Goal: Task Accomplishment & Management: Manage account settings

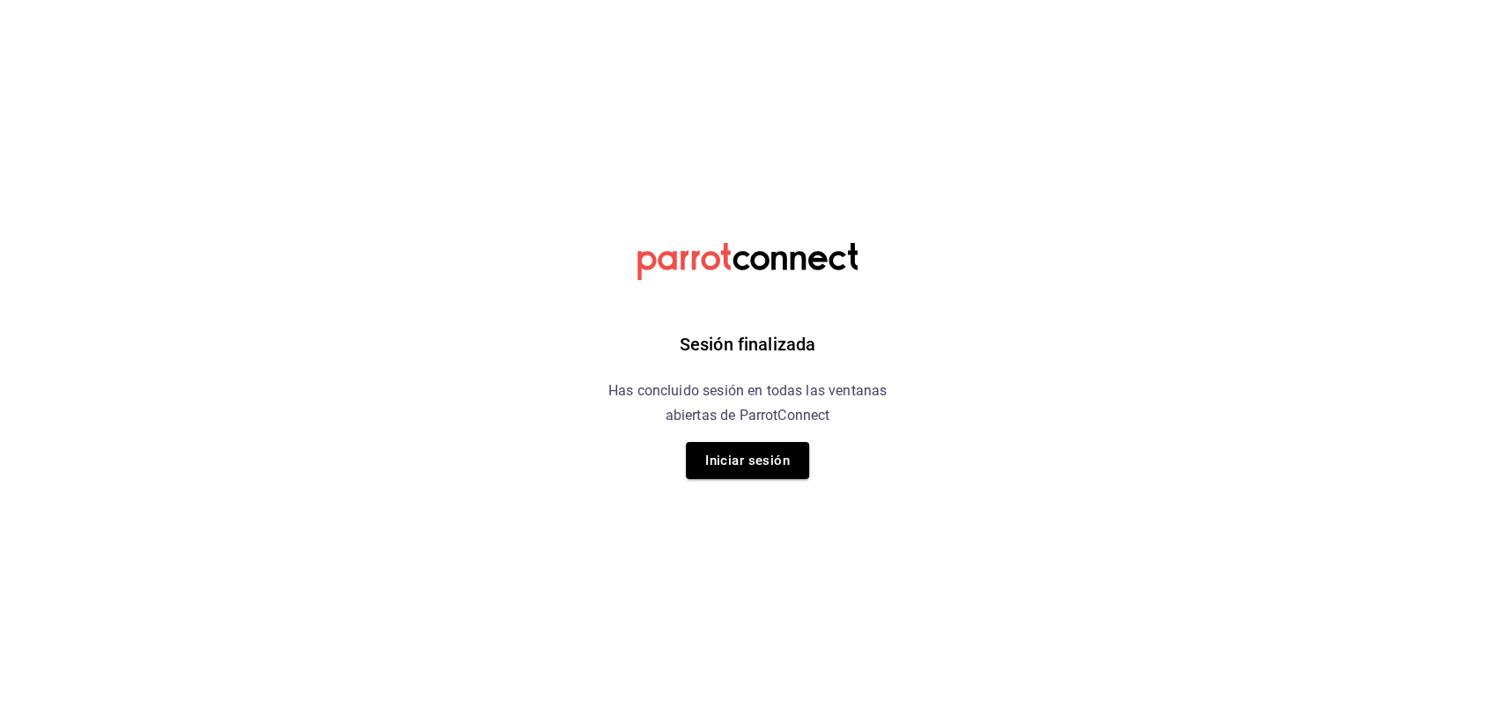
click at [737, 479] on div "Sesión finalizada Has concluido sesión en todas las ventanas abiertas de Parrot…" at bounding box center [748, 361] width 445 height 722
click at [721, 468] on button "Iniciar sesión" at bounding box center [747, 460] width 123 height 37
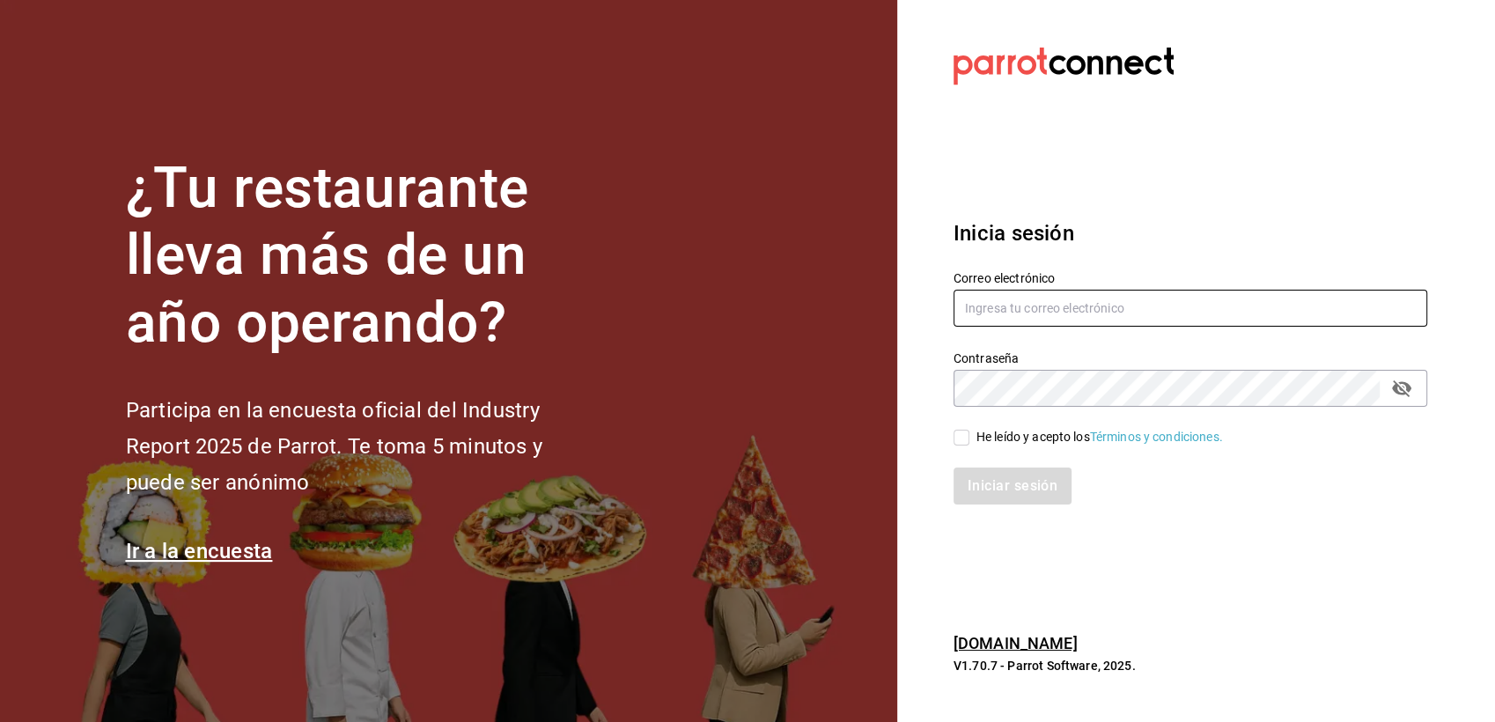
type input "genisrdz@gmail.com"
click at [959, 440] on input "He leído y acepto los Términos y condiciones." at bounding box center [962, 438] width 16 height 16
checkbox input "true"
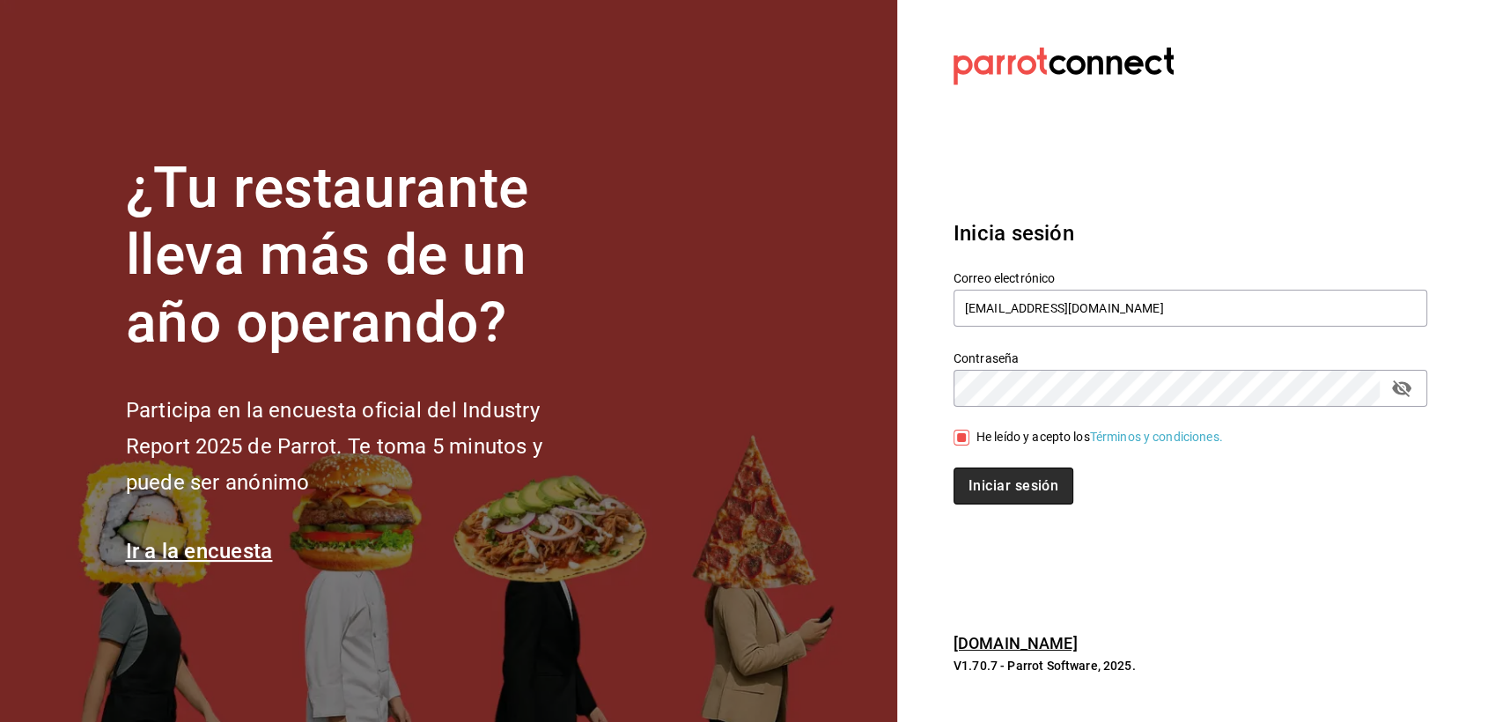
click at [972, 476] on button "Iniciar sesión" at bounding box center [1014, 486] width 120 height 37
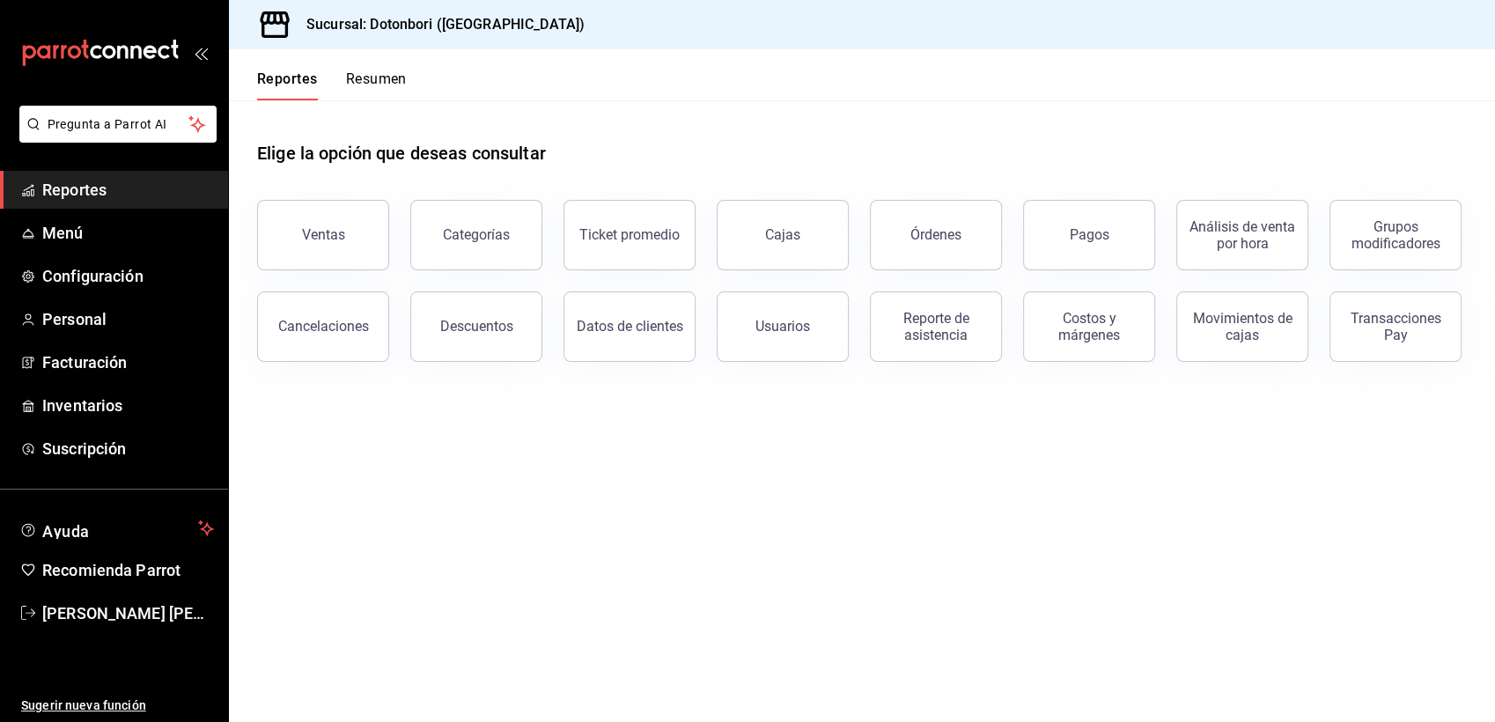
click at [364, 81] on button "Resumen" at bounding box center [376, 85] width 61 height 30
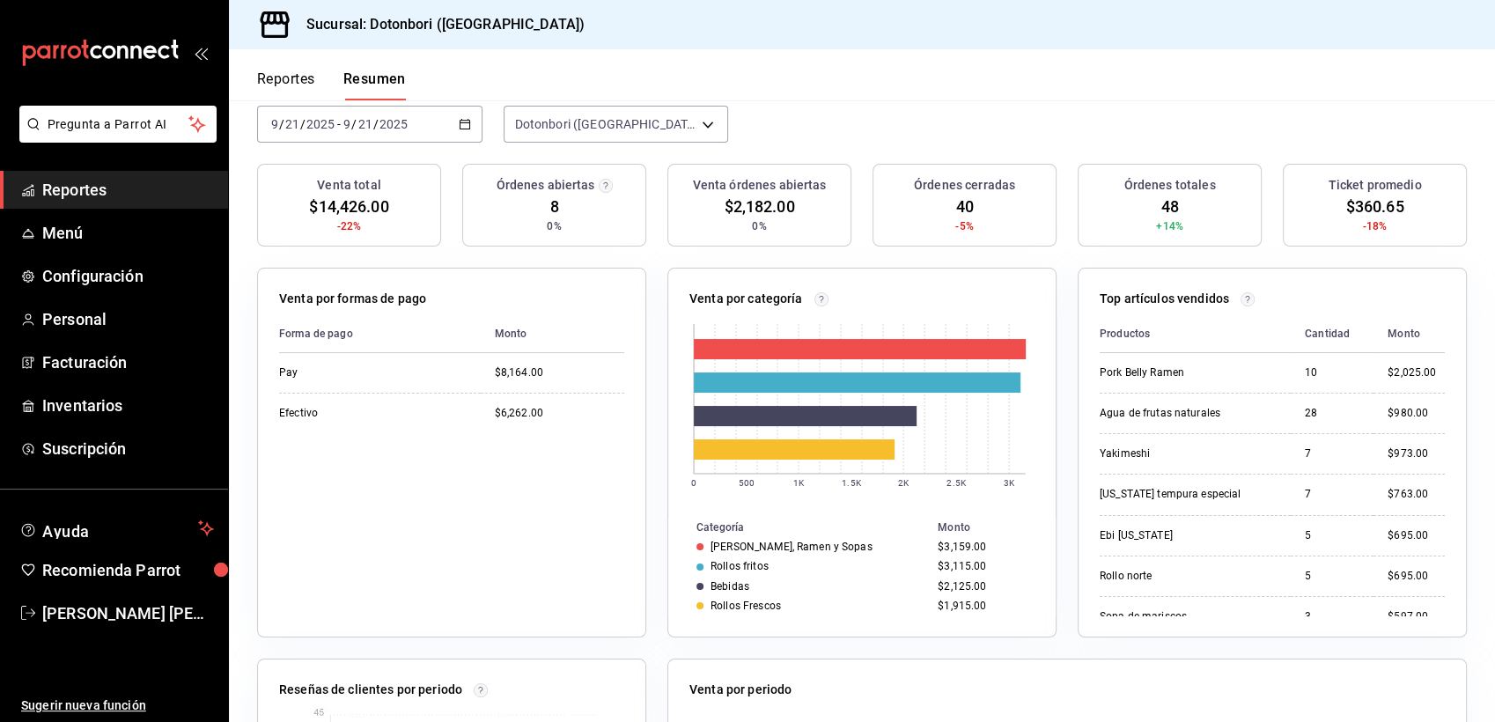
scroll to position [161, 0]
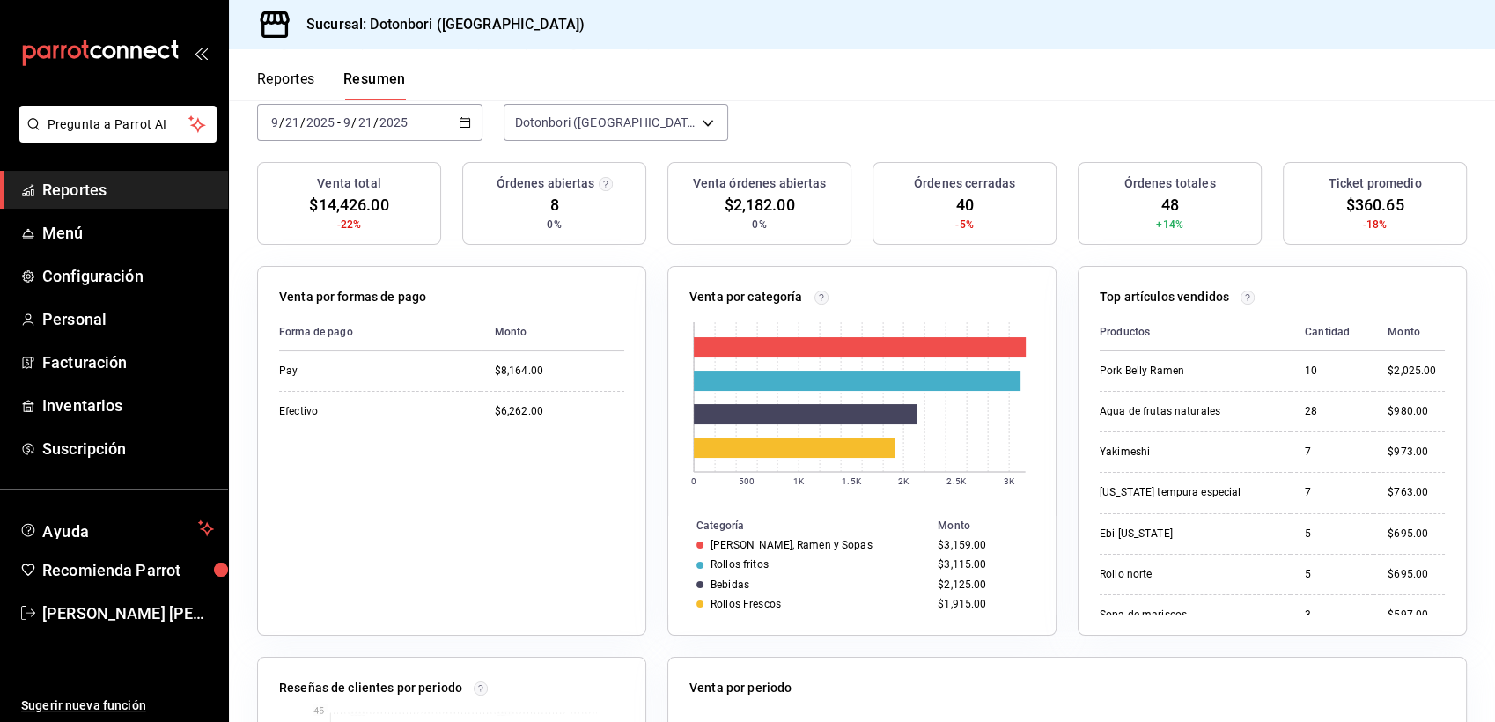
click at [910, 555] on tr "Rollos fritos $3,115.00" at bounding box center [861, 564] width 387 height 19
click at [297, 75] on button "Reportes" at bounding box center [286, 85] width 58 height 30
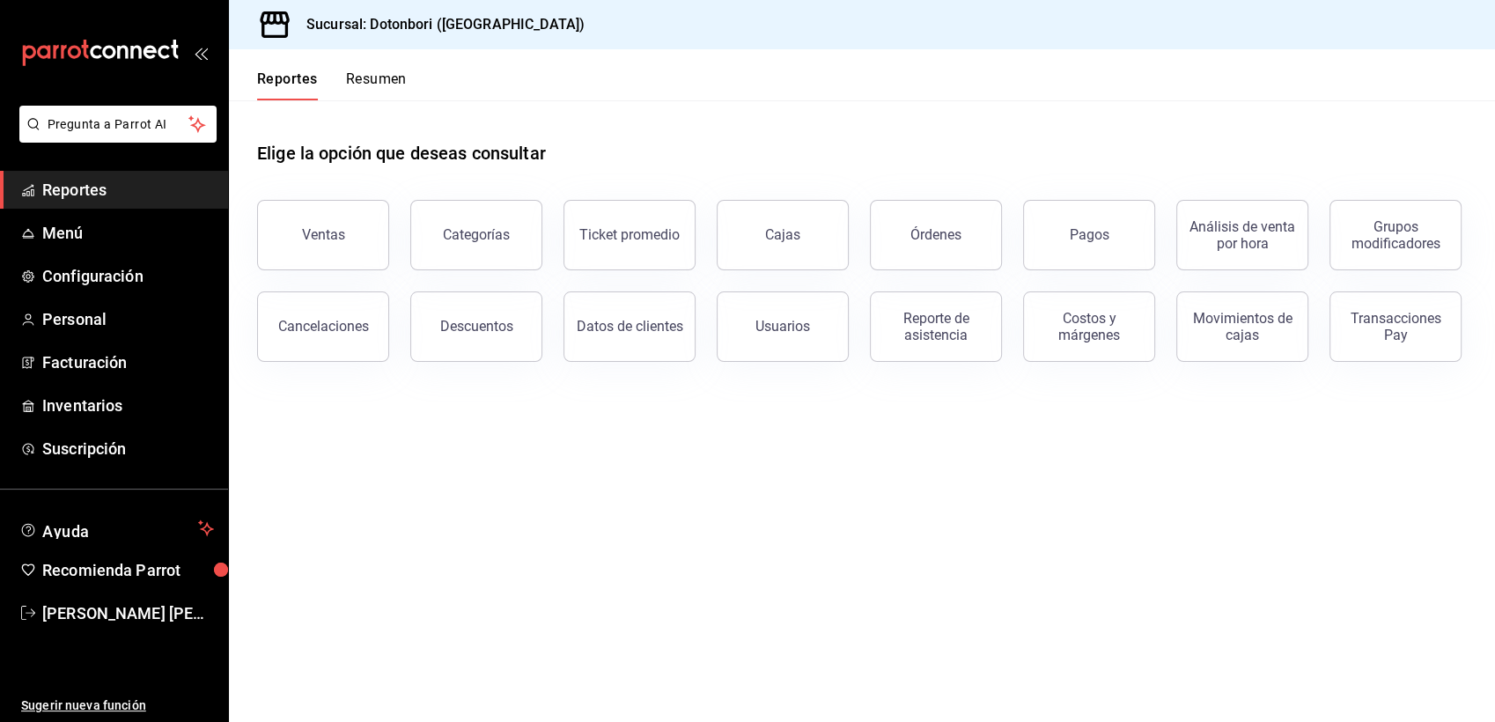
click at [380, 65] on div "Reportes Resumen" at bounding box center [318, 74] width 178 height 51
click at [382, 79] on button "Resumen" at bounding box center [376, 85] width 61 height 30
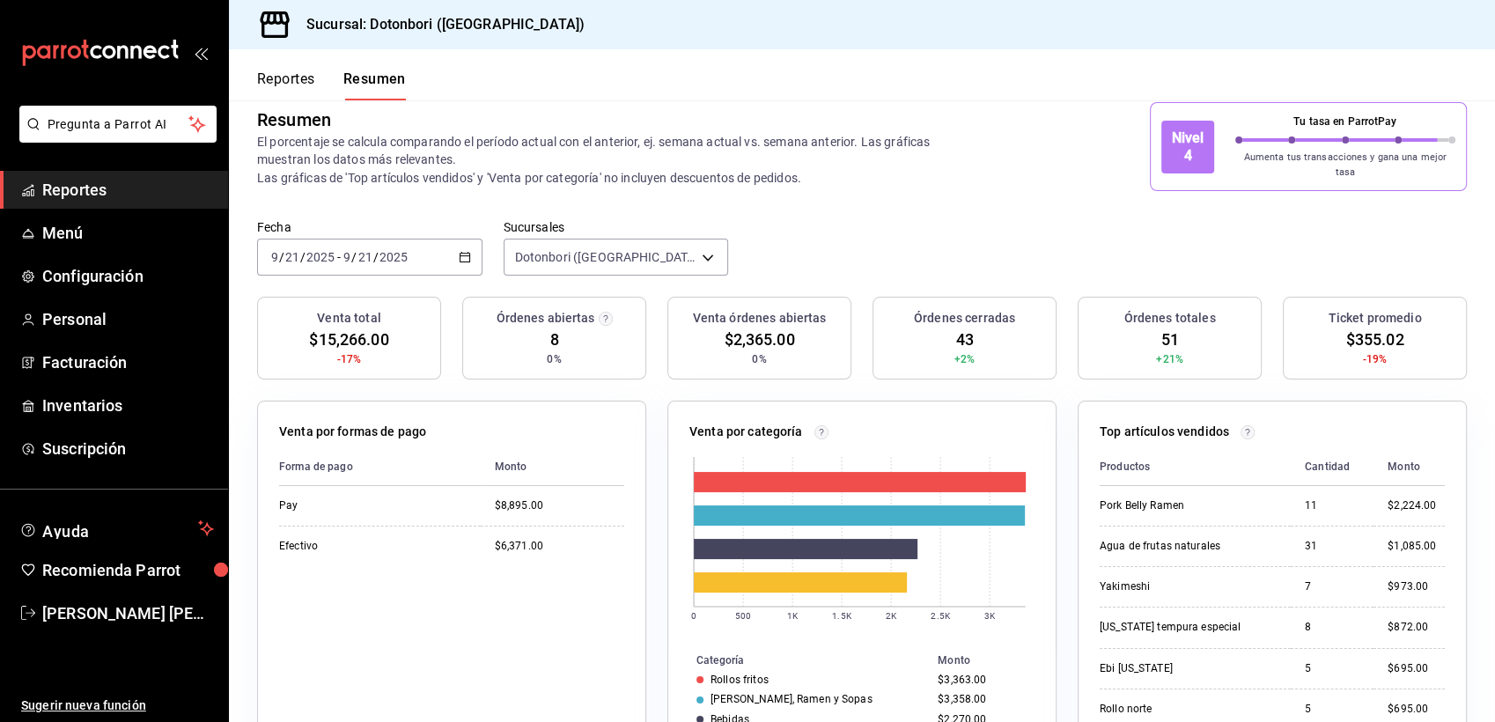
scroll to position [14, 0]
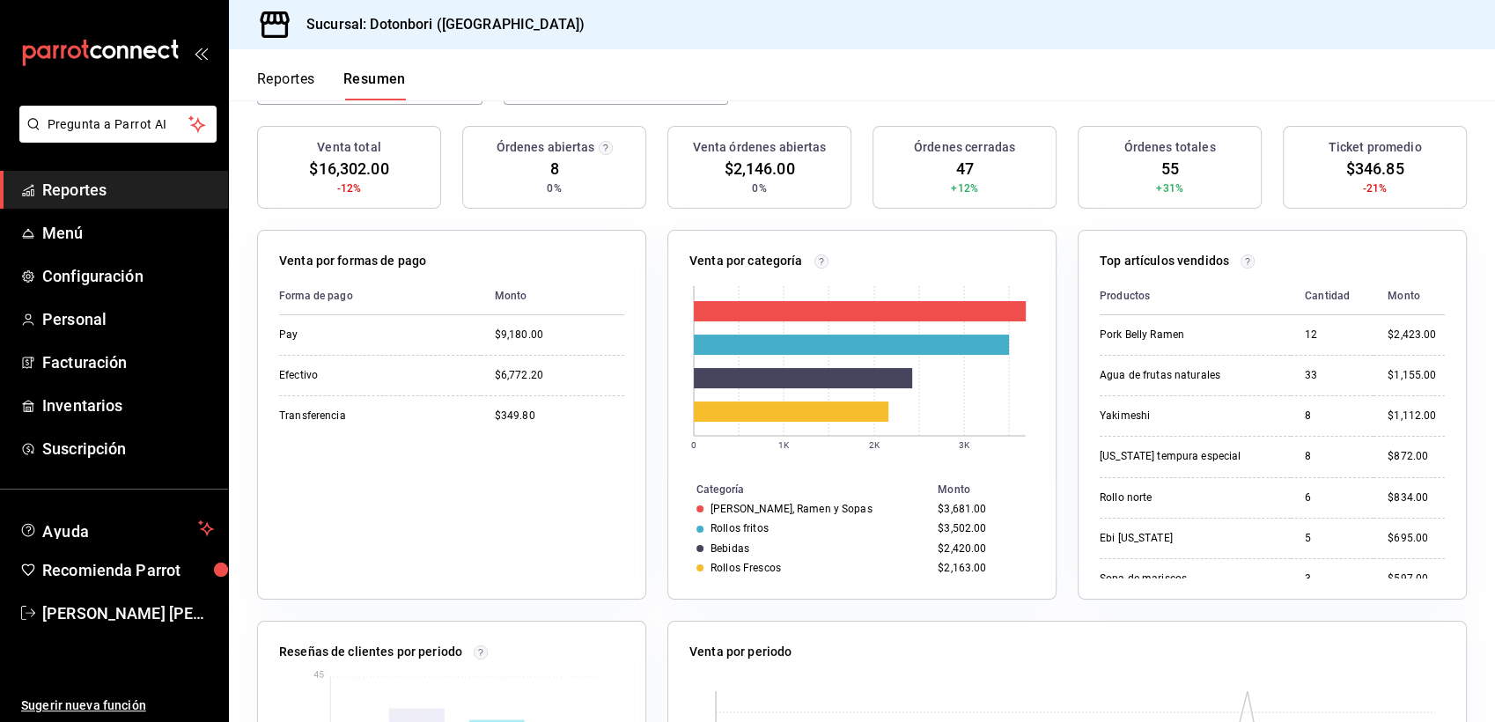
click at [960, 522] on div "$3,502.00" at bounding box center [983, 528] width 90 height 12
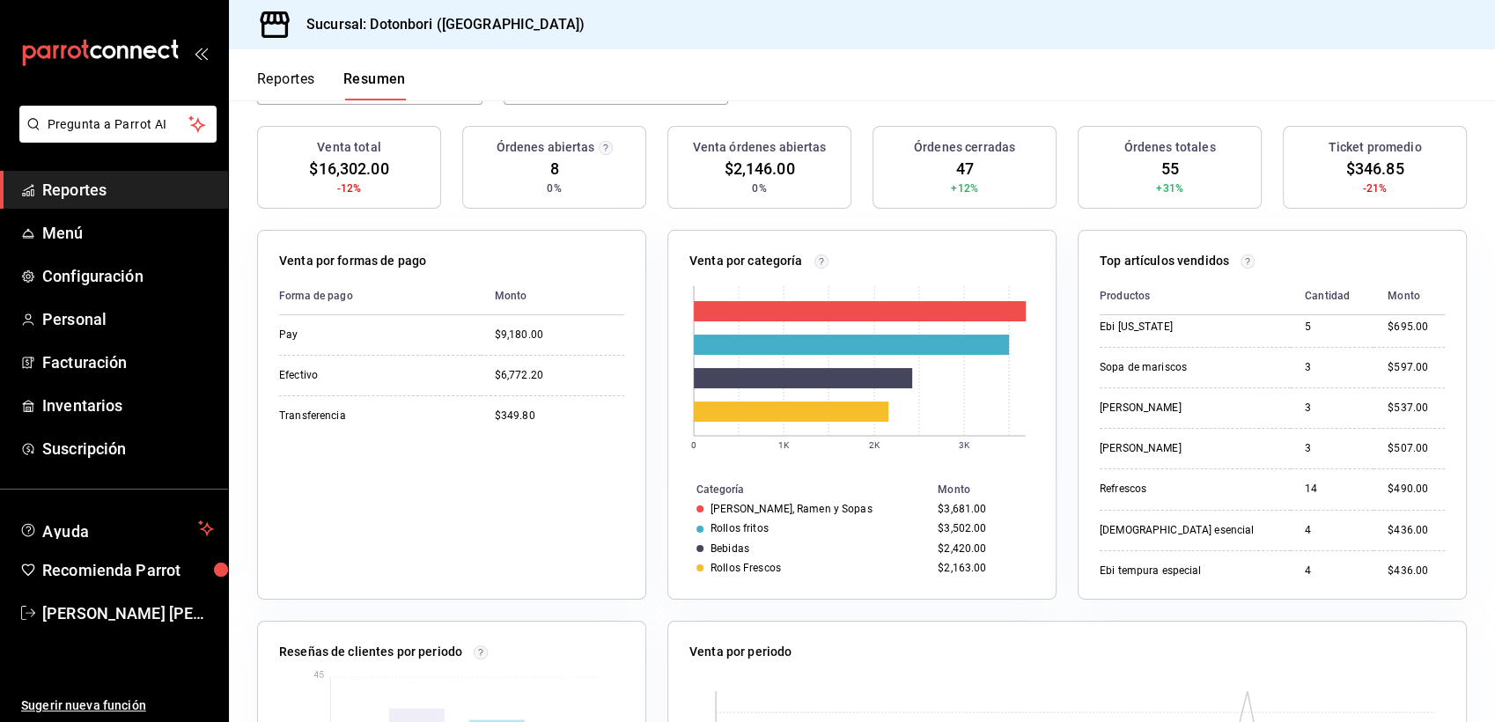
scroll to position [213, 0]
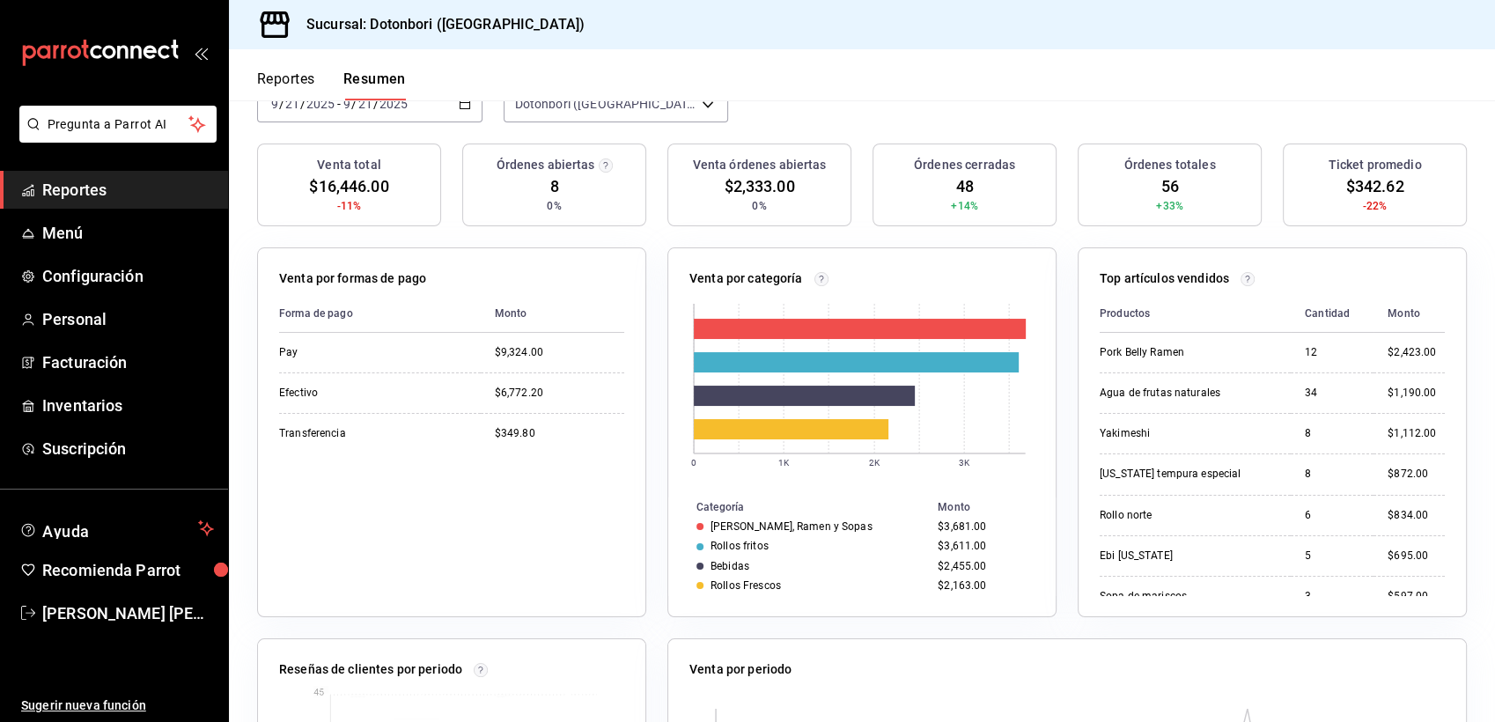
scroll to position [178, 0]
